Goal: Use online tool/utility: Utilize a website feature to perform a specific function

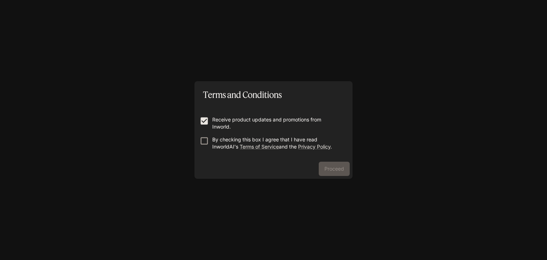
click at [203, 136] on form "Receive product updates and promotions from Inworld. By checking this box I agr…" at bounding box center [273, 130] width 147 height 57
click at [346, 163] on button "Proceed" at bounding box center [334, 169] width 31 height 14
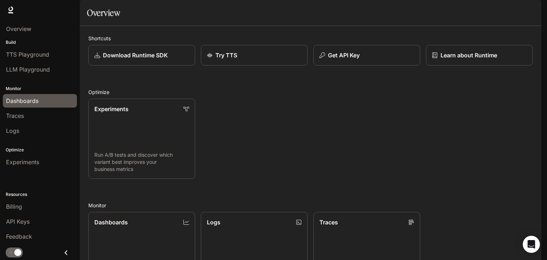
click at [20, 100] on span "Dashboards" at bounding box center [22, 101] width 32 height 9
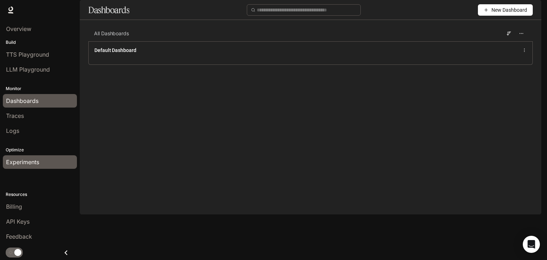
click at [23, 163] on span "Experiments" at bounding box center [22, 162] width 33 height 9
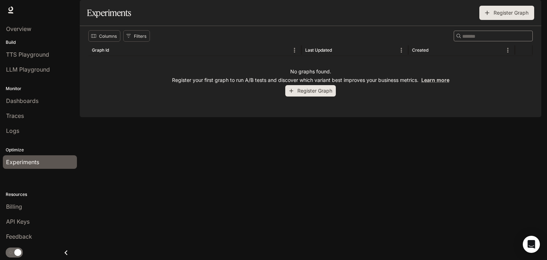
click at [17, 43] on p "Build" at bounding box center [40, 42] width 80 height 6
click at [24, 33] on link "Overview" at bounding box center [40, 29] width 74 height 14
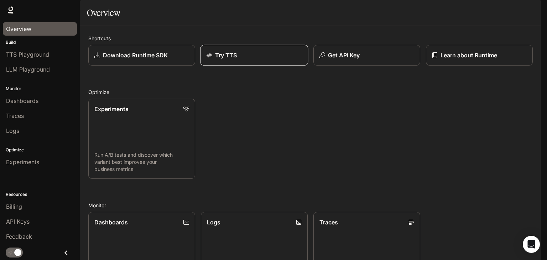
click at [237, 59] on div "Try TTS" at bounding box center [255, 55] width 96 height 9
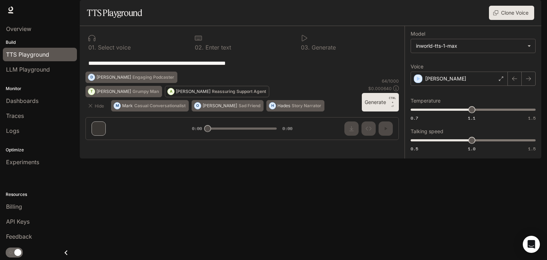
click at [212, 94] on p "Reassuring Support Agent" at bounding box center [239, 91] width 54 height 4
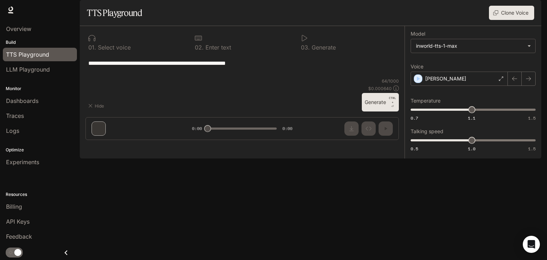
type textarea "**********"
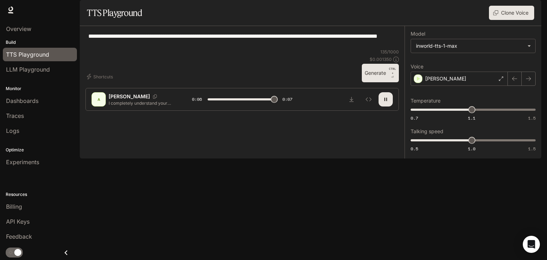
type input "*"
click at [100, 105] on div "A" at bounding box center [98, 99] width 11 height 11
click at [119, 100] on p "[PERSON_NAME]" at bounding box center [129, 96] width 41 height 7
click at [101, 105] on div "A" at bounding box center [98, 99] width 11 height 11
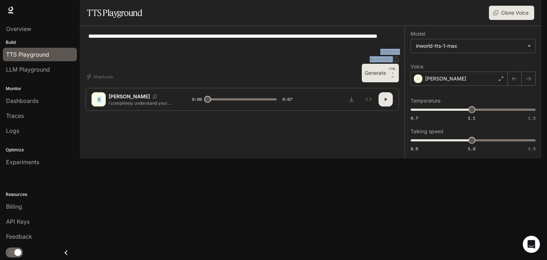
drag, startPoint x: 101, startPoint y: 239, endPoint x: 138, endPoint y: 165, distance: 82.5
click at [138, 116] on div "**********" at bounding box center [242, 71] width 325 height 90
click at [138, 49] on div "**********" at bounding box center [241, 40] width 313 height 17
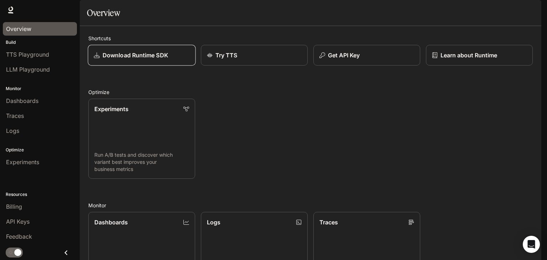
click at [154, 59] on p "Download Runtime SDK" at bounding box center [136, 55] width 66 height 9
click at [139, 159] on link "Experiments Run A/B tests and discover which variant best improves your busines…" at bounding box center [142, 138] width 108 height 81
click at [251, 59] on div "Try TTS" at bounding box center [255, 55] width 96 height 9
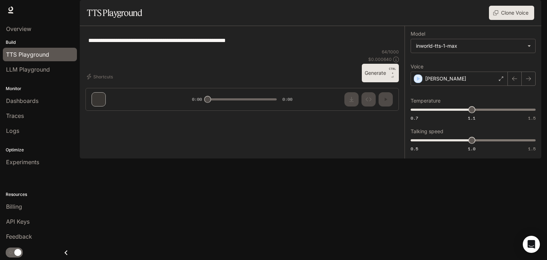
type textarea "**********"
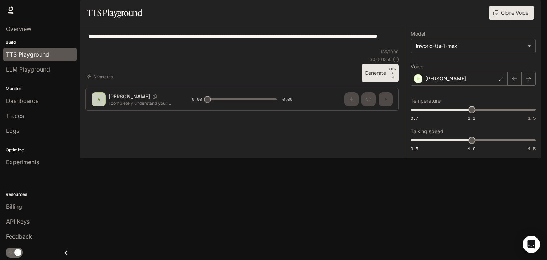
click at [145, 116] on div "**********" at bounding box center [242, 71] width 325 height 90
click at [383, 82] on button "Generate CTRL + ⏎" at bounding box center [380, 73] width 37 height 19
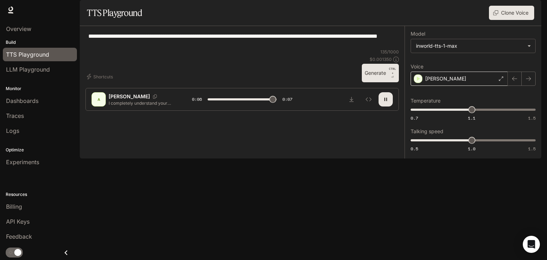
click at [500, 81] on icon at bounding box center [501, 79] width 4 height 4
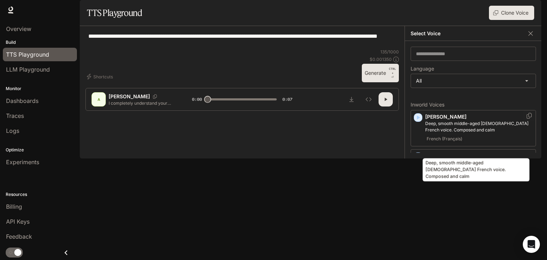
click at [463, 133] on p "Deep, smooth middle-aged [DEMOGRAPHIC_DATA] French voice. Composed and calm" at bounding box center [479, 126] width 108 height 13
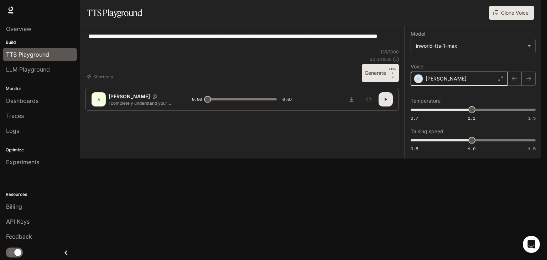
click at [420, 82] on icon "button" at bounding box center [418, 78] width 7 height 7
click at [488, 86] on div "[PERSON_NAME]" at bounding box center [459, 79] width 97 height 14
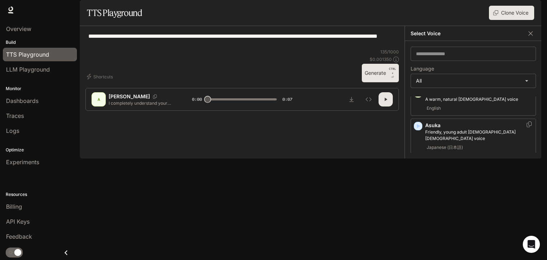
scroll to position [104, 0]
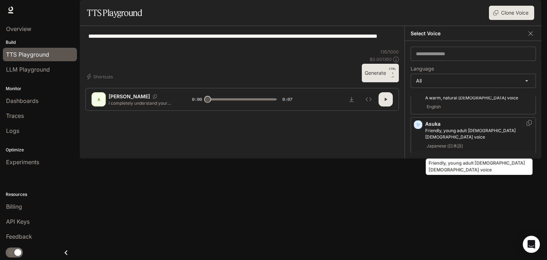
click at [435, 140] on p "Friendly, young adult [DEMOGRAPHIC_DATA] [DEMOGRAPHIC_DATA] voice" at bounding box center [479, 134] width 108 height 13
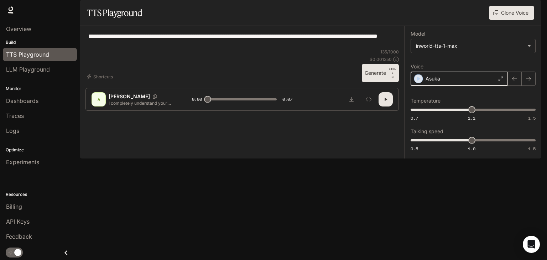
click at [419, 82] on icon "button" at bounding box center [418, 78] width 7 height 7
click at [487, 86] on div "Asuka" at bounding box center [459, 79] width 97 height 14
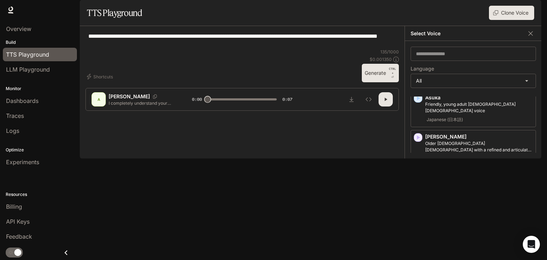
scroll to position [134, 0]
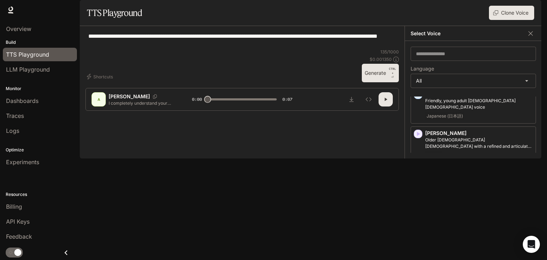
click at [436, 176] on p "[PERSON_NAME]" at bounding box center [479, 172] width 108 height 7
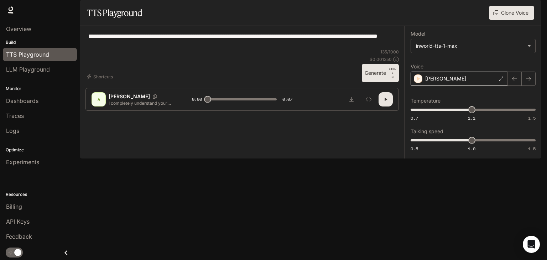
click at [423, 86] on div "[PERSON_NAME]" at bounding box center [459, 79] width 97 height 14
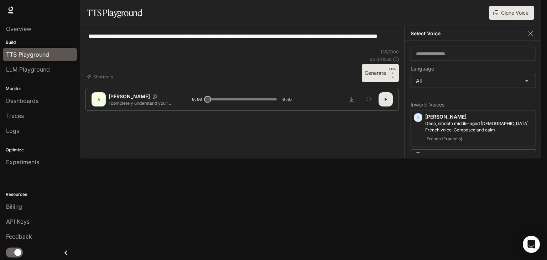
click at [389, 49] on div "**********" at bounding box center [241, 40] width 313 height 17
click at [326, 49] on div "**********" at bounding box center [241, 40] width 313 height 17
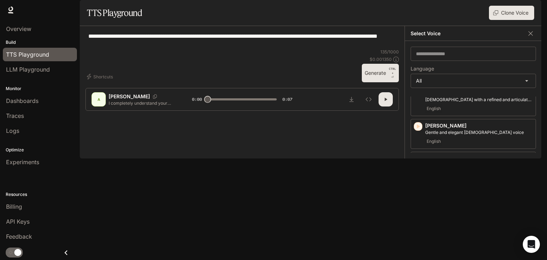
scroll to position [181, 0]
click at [452, 145] on div "English" at bounding box center [479, 141] width 108 height 9
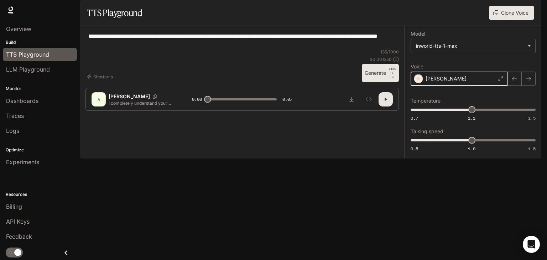
click at [418, 81] on icon "button" at bounding box center [419, 79] width 3 height 4
click at [376, 82] on button "Generate CTRL + ⏎" at bounding box center [380, 73] width 37 height 19
type input "*"
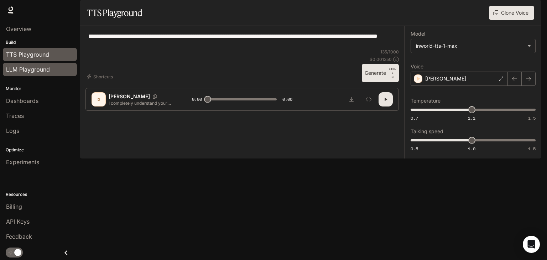
click at [17, 72] on span "LLM Playground" at bounding box center [28, 69] width 44 height 9
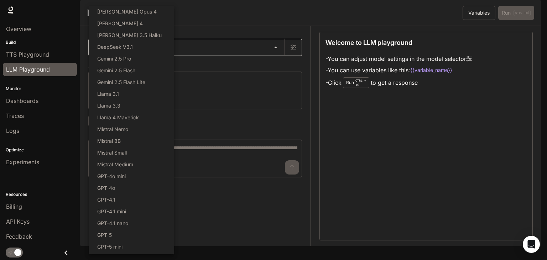
click at [118, 69] on body "Skip to main content Runtime Runtime Documentation Documentation Portal Overvie…" at bounding box center [273, 130] width 547 height 260
click at [222, 90] on div at bounding box center [273, 130] width 547 height 260
